Goal: Find specific page/section: Find specific page/section

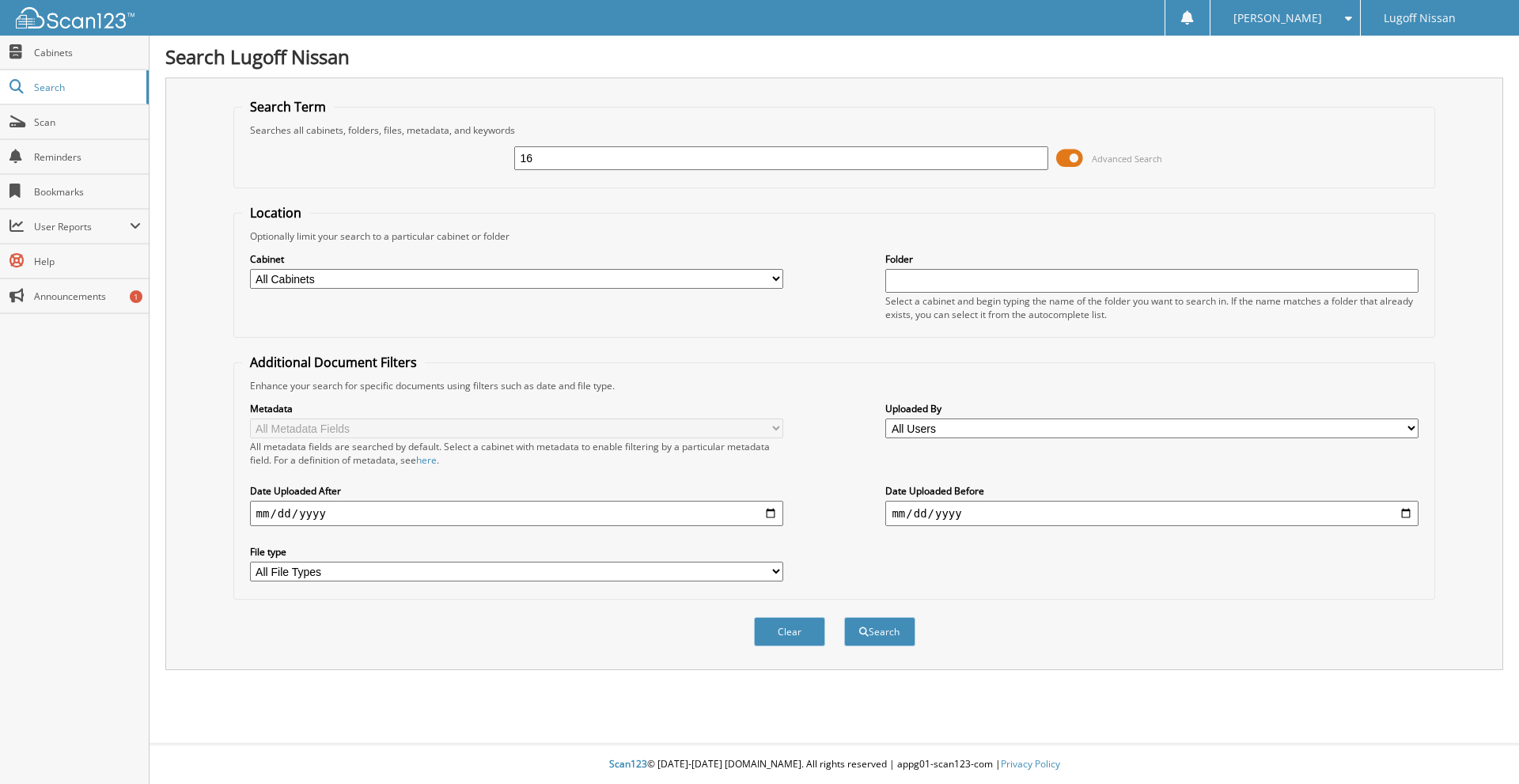
type input "1"
type input "18696"
click at [882, 633] on button "Search" at bounding box center [880, 631] width 71 height 29
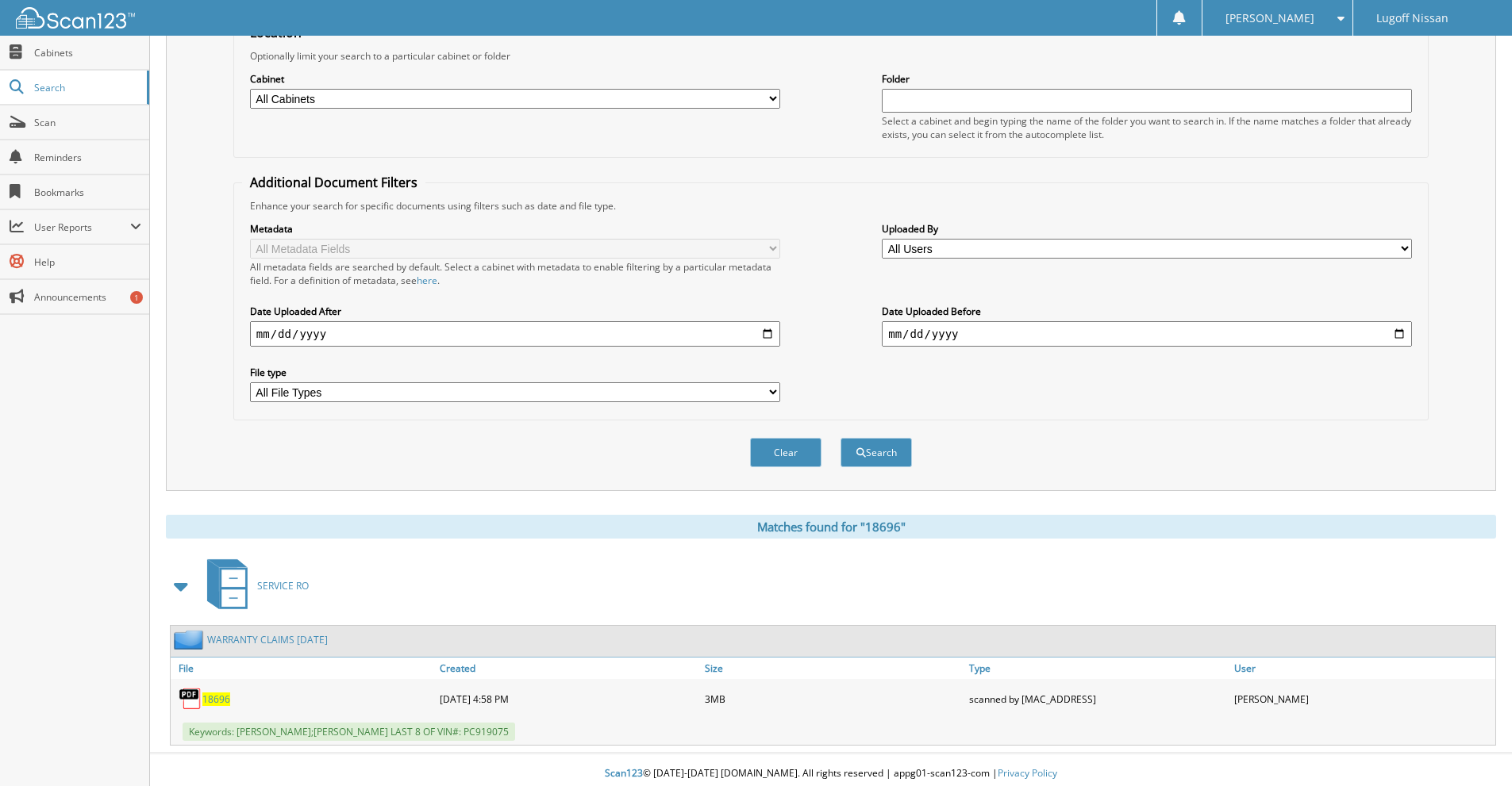
scroll to position [189, 0]
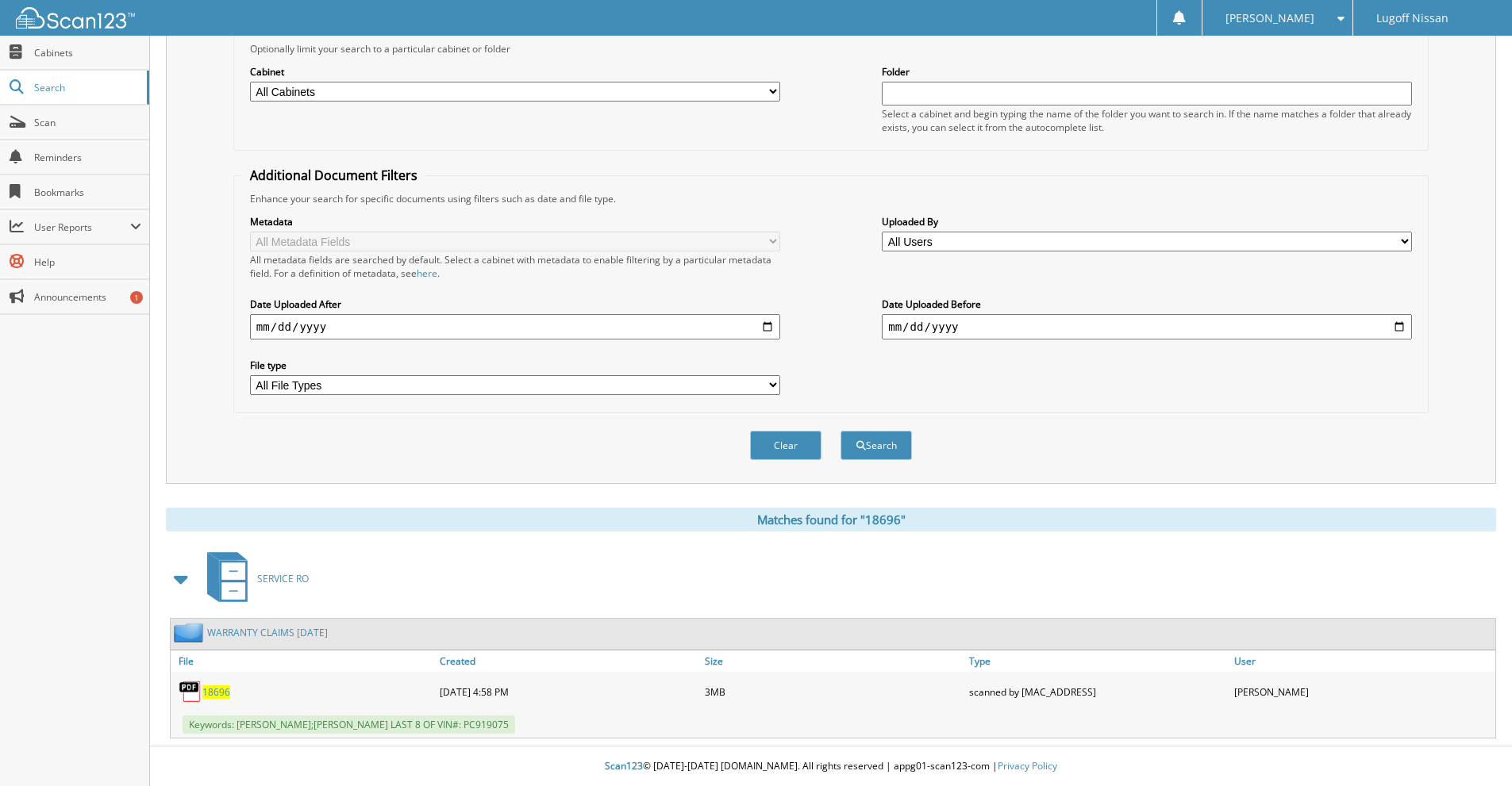
click at [219, 693] on span "18696" at bounding box center [216, 693] width 28 height 13
